Goal: Check status: Check status

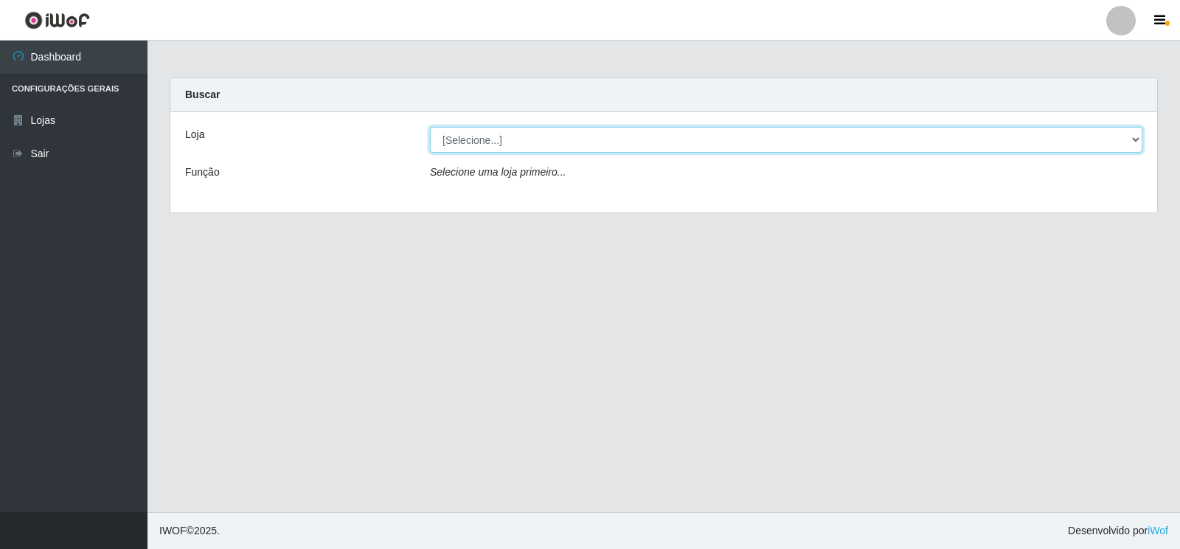
click at [528, 142] on select "[Selecione...] Atacado Vem - Loja 30 Laranjeiras Velha" at bounding box center [786, 140] width 713 height 26
select select "495"
click at [430, 127] on select "[Selecione...] Atacado Vem - Loja 30 Laranjeiras Velha" at bounding box center [786, 140] width 713 height 26
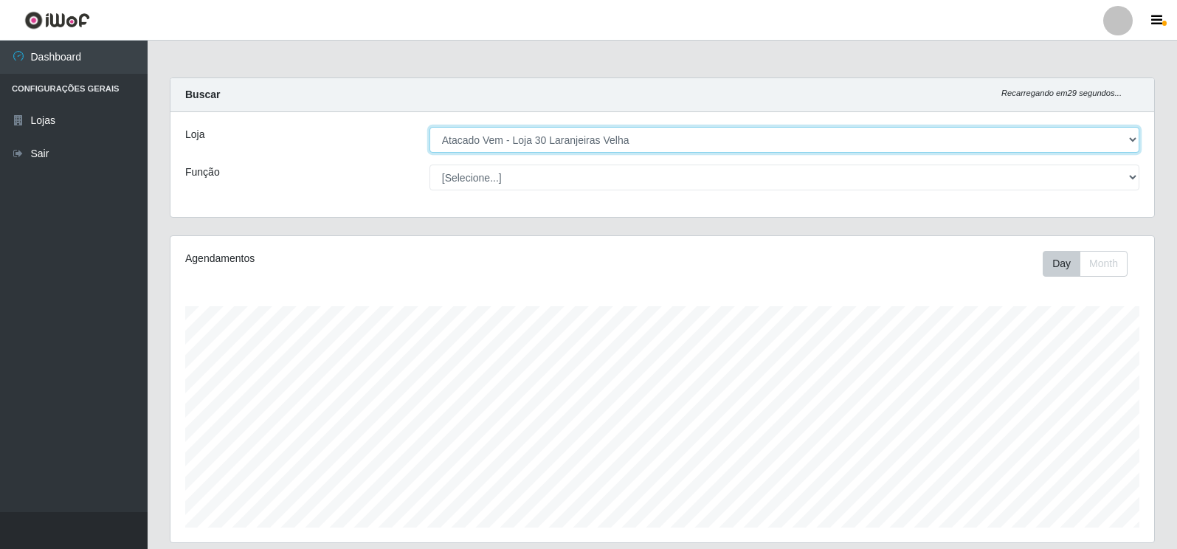
scroll to position [562, 0]
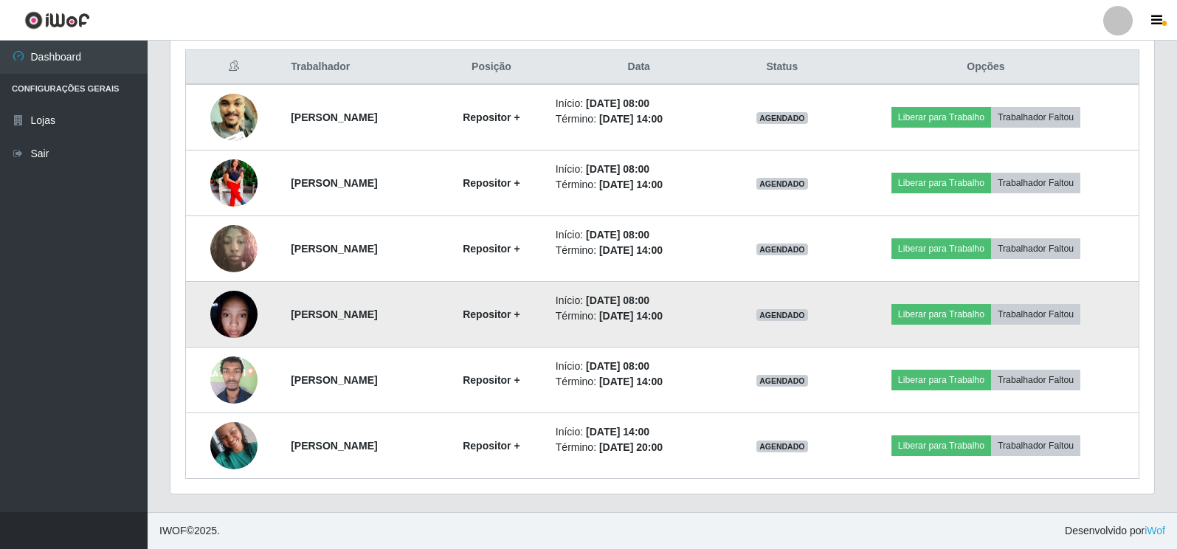
click at [228, 322] on img at bounding box center [233, 314] width 47 height 63
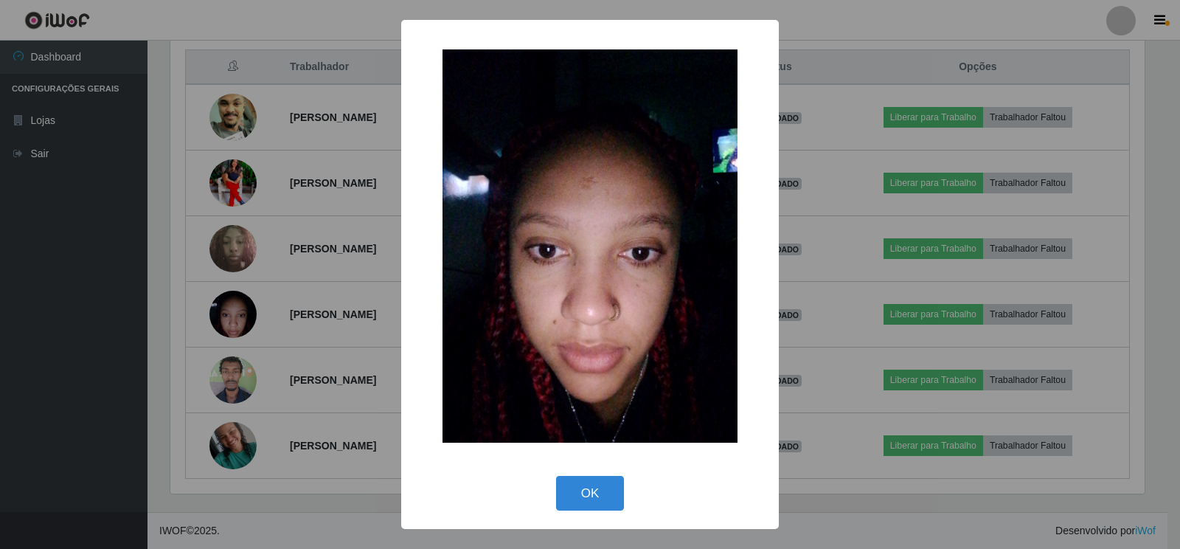
click at [304, 373] on div "× OK Cancel" at bounding box center [590, 274] width 1180 height 549
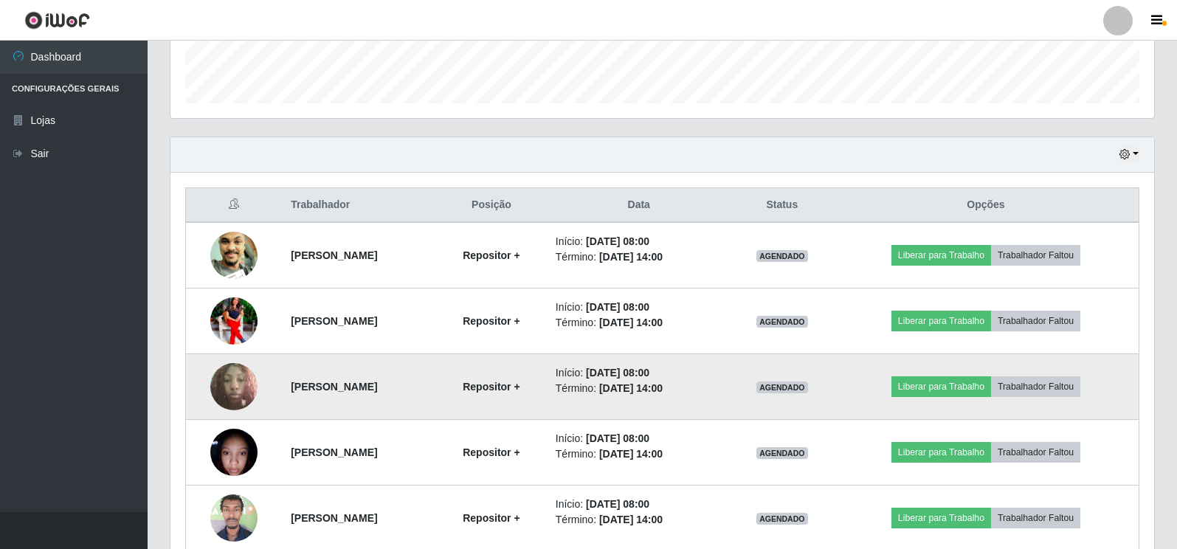
scroll to position [415, 0]
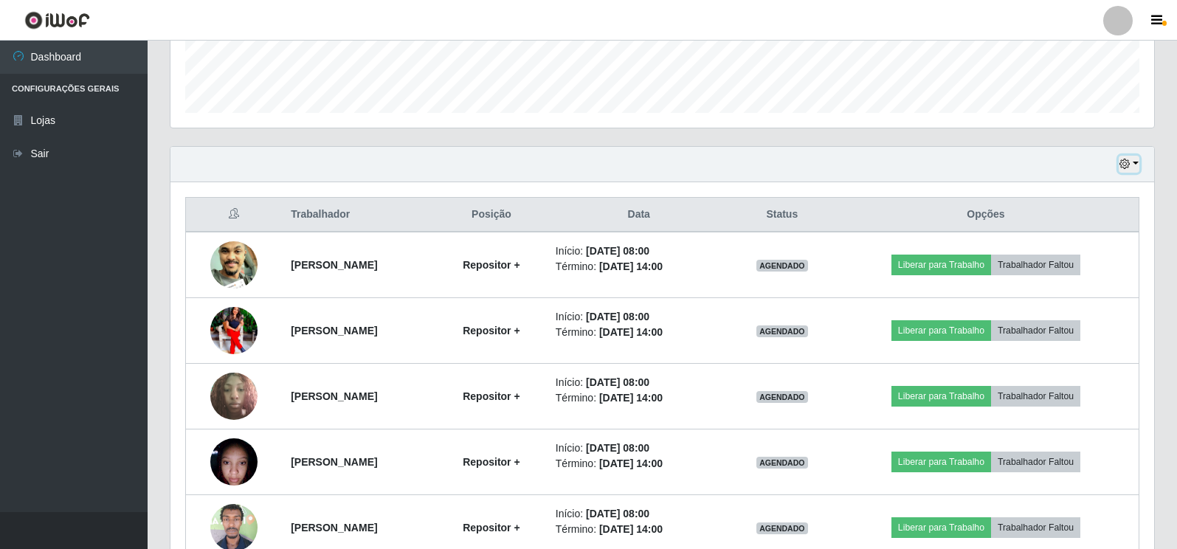
click at [1137, 166] on button "button" at bounding box center [1128, 164] width 21 height 17
click at [1099, 213] on button "1 dia" at bounding box center [1080, 221] width 117 height 31
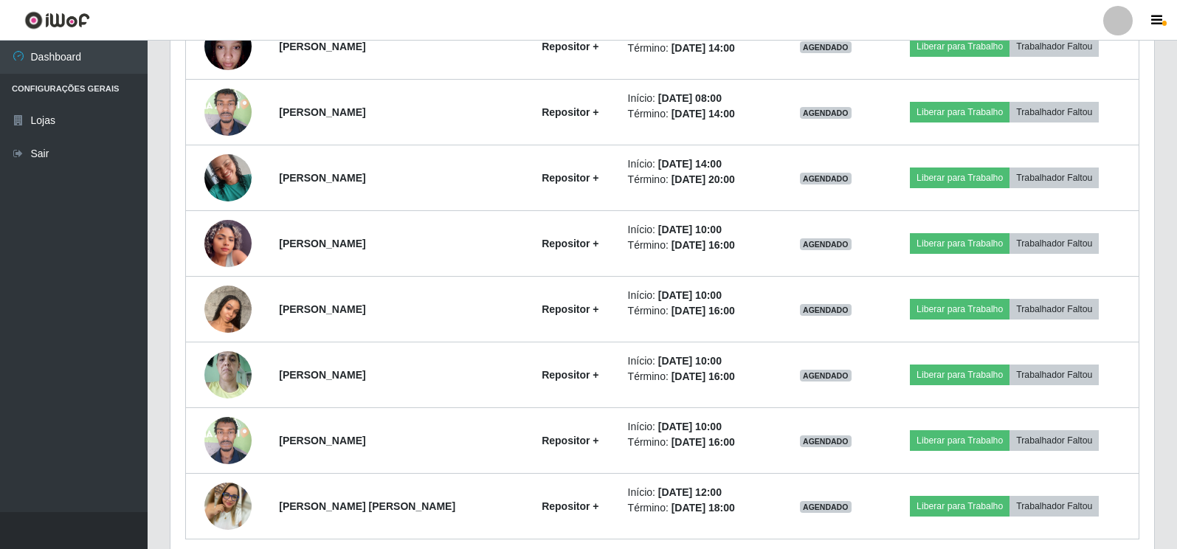
scroll to position [890, 0]
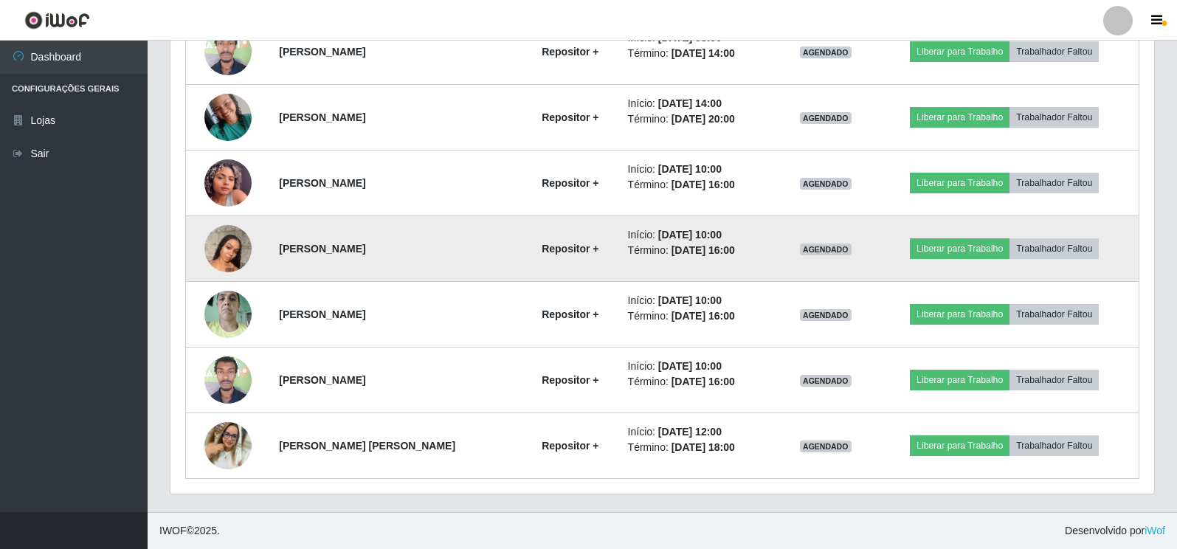
click at [232, 250] on img at bounding box center [227, 248] width 47 height 63
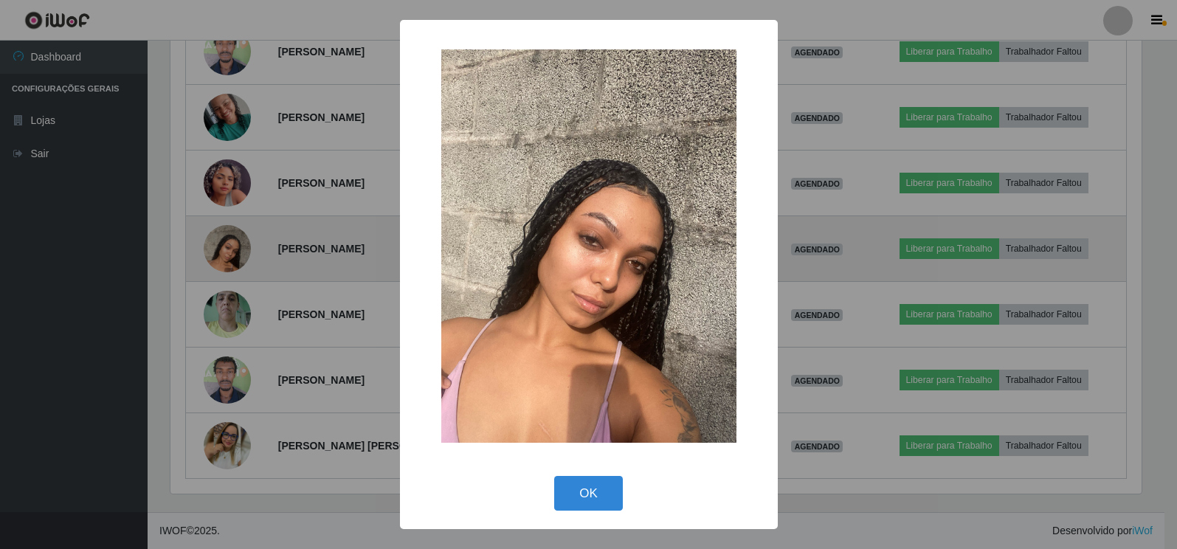
scroll to position [306, 974]
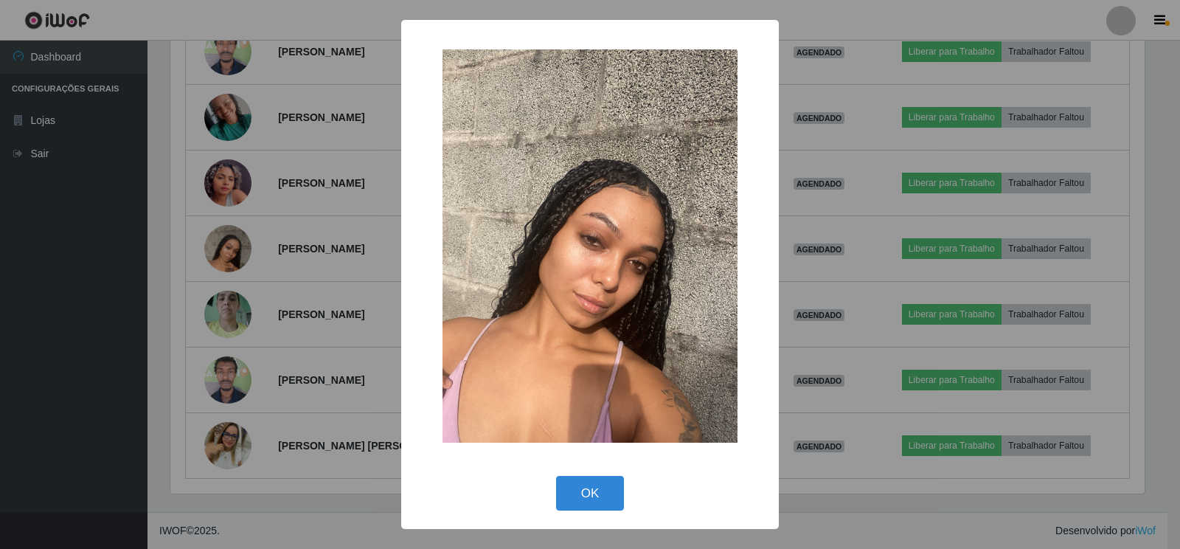
click at [325, 339] on div "× OK Cancel" at bounding box center [590, 274] width 1180 height 549
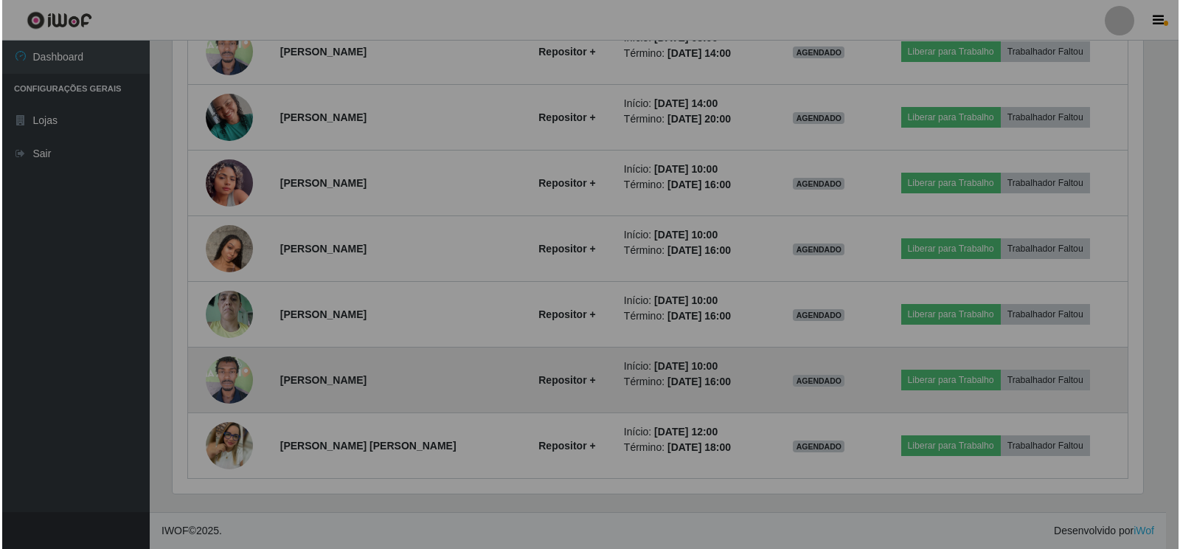
scroll to position [306, 983]
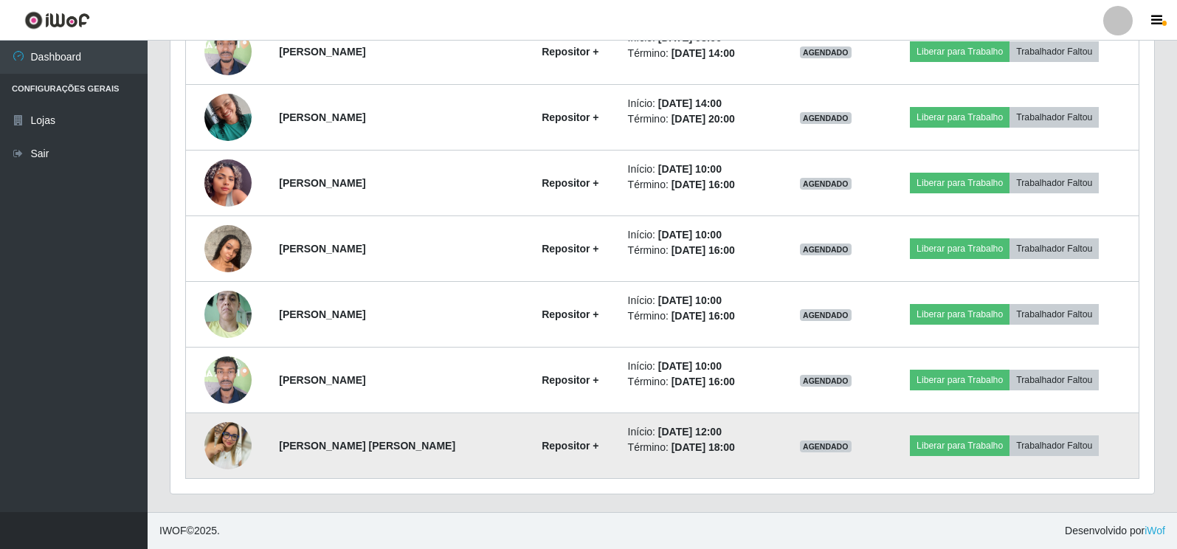
click at [236, 437] on img at bounding box center [227, 445] width 47 height 47
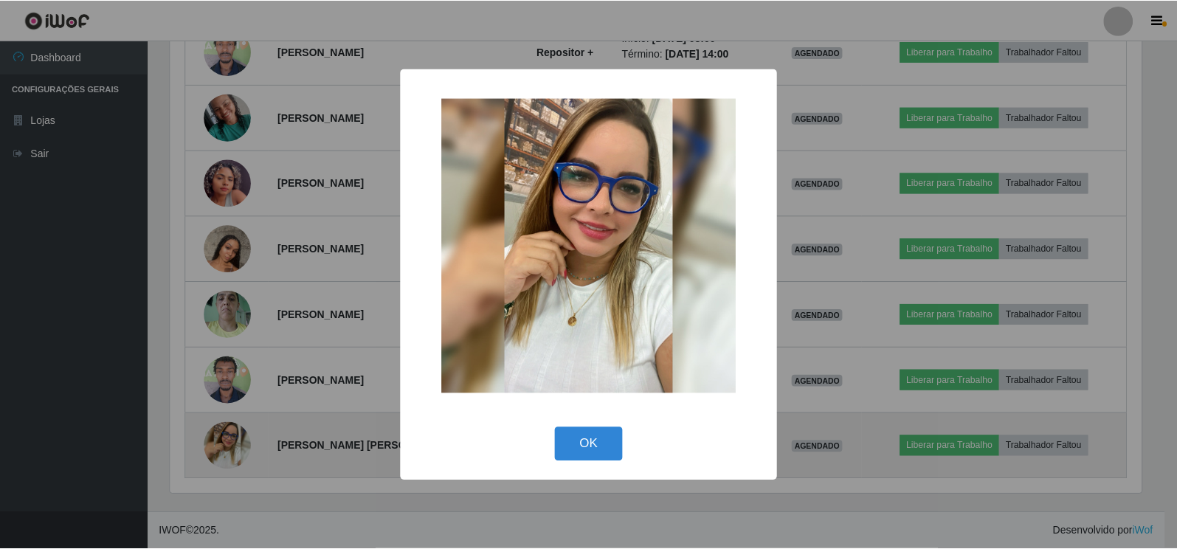
scroll to position [306, 974]
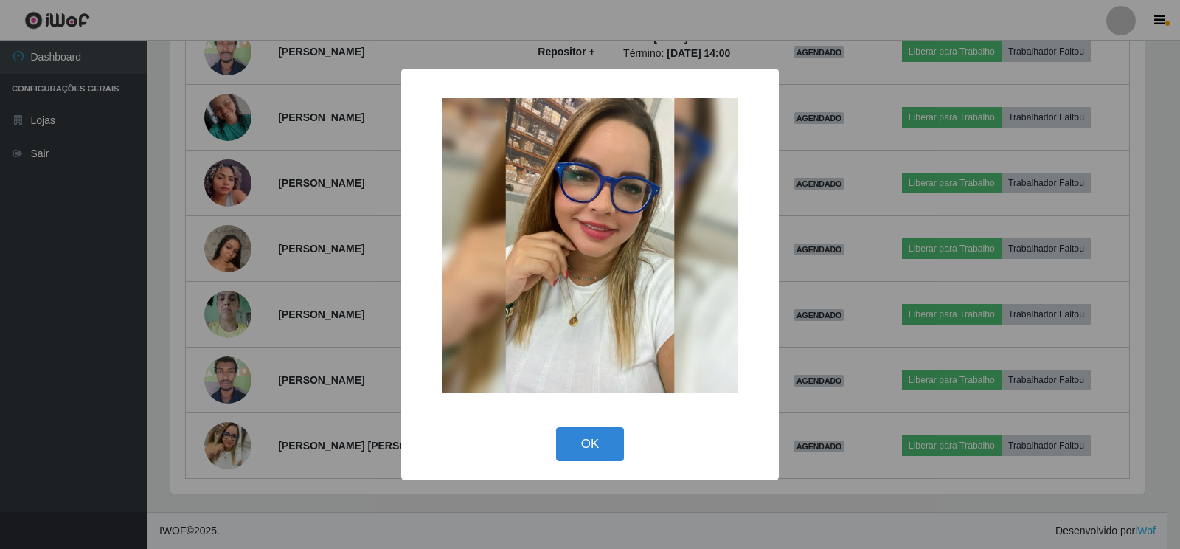
click at [367, 356] on div "× OK Cancel" at bounding box center [590, 274] width 1180 height 549
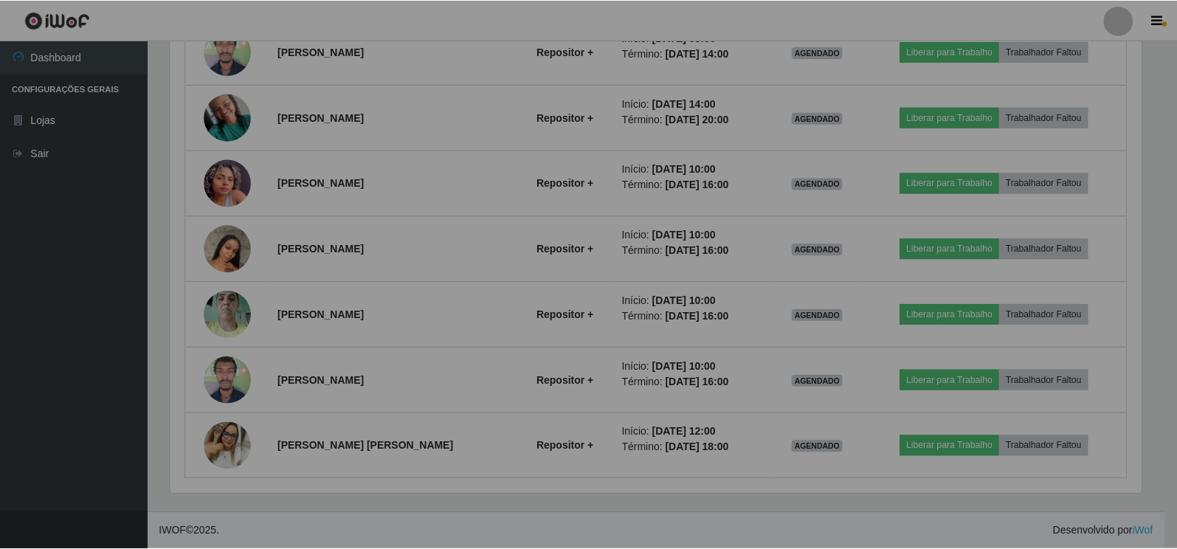
scroll to position [306, 983]
